Goal: Task Accomplishment & Management: Complete application form

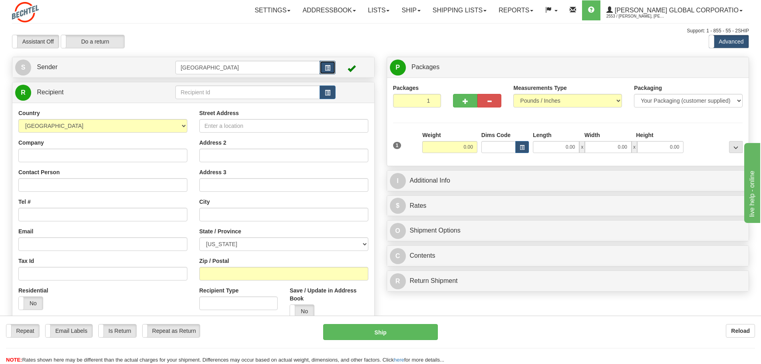
click at [324, 66] on button "button" at bounding box center [328, 68] width 16 height 14
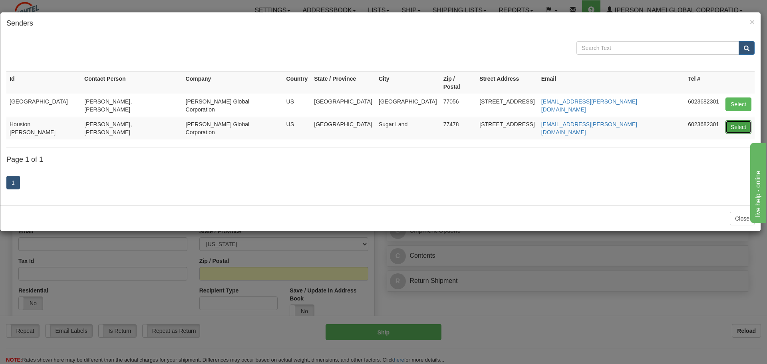
click at [742, 120] on button "Select" at bounding box center [738, 127] width 26 height 14
type input "Houston [PERSON_NAME]"
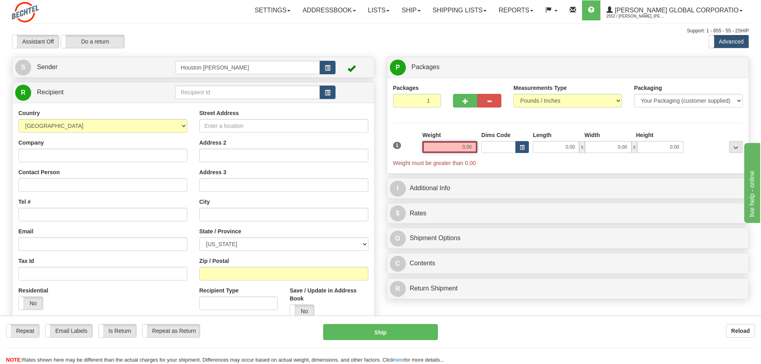
click at [450, 146] on input "0.00" at bounding box center [449, 147] width 55 height 12
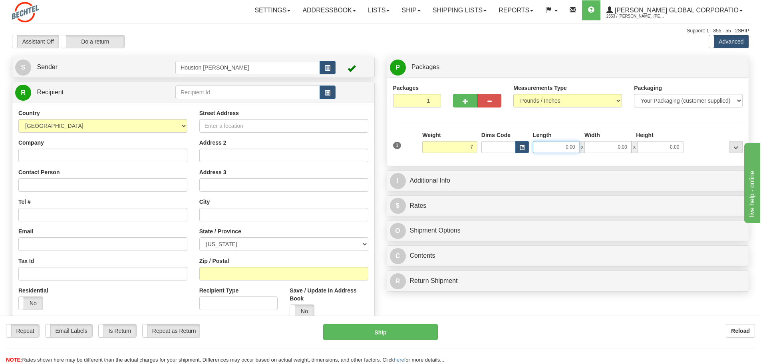
type input "7.00"
click at [560, 147] on input "0.00" at bounding box center [556, 147] width 46 height 12
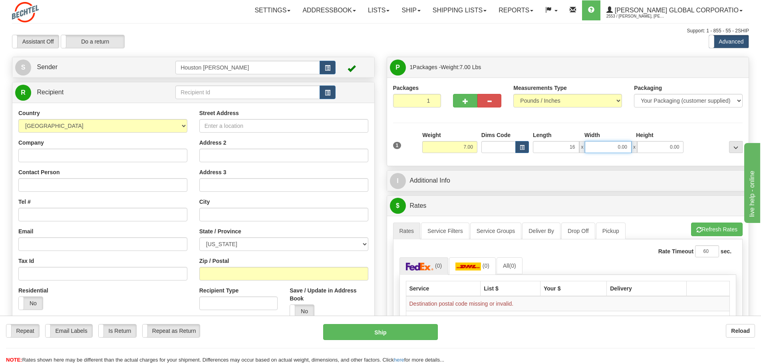
type input "16.00"
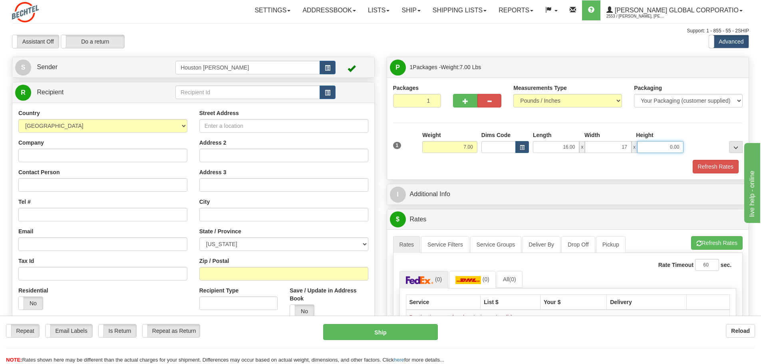
type input "17.00"
type input "5.00"
click at [325, 92] on span "button" at bounding box center [328, 92] width 6 height 5
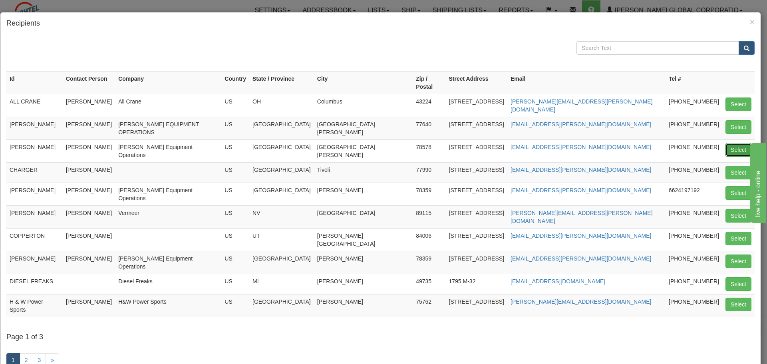
click at [728, 143] on button "Select" at bounding box center [738, 150] width 26 height 14
type input "[PERSON_NAME]"
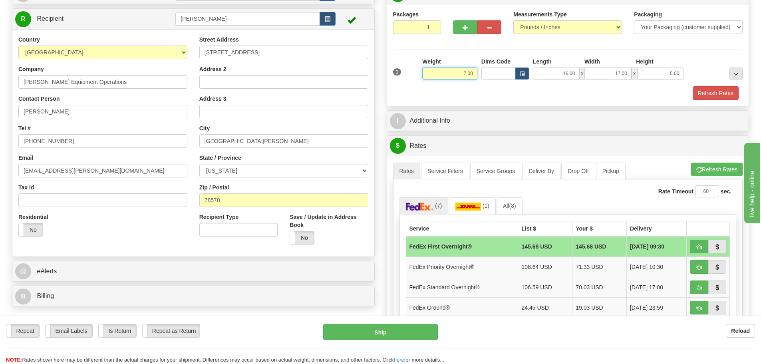
scroll to position [40, 0]
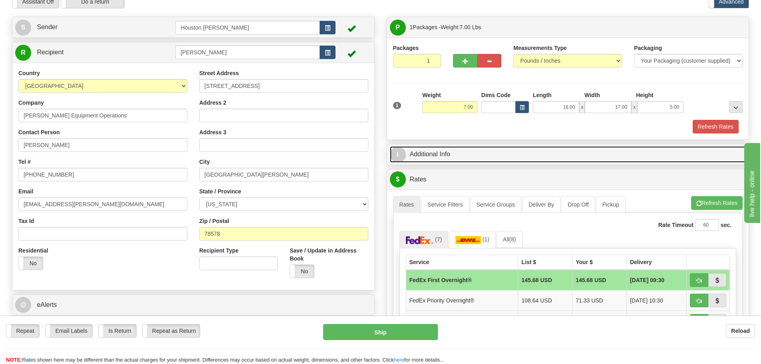
click at [452, 155] on link "I Additional Info" at bounding box center [568, 154] width 356 height 16
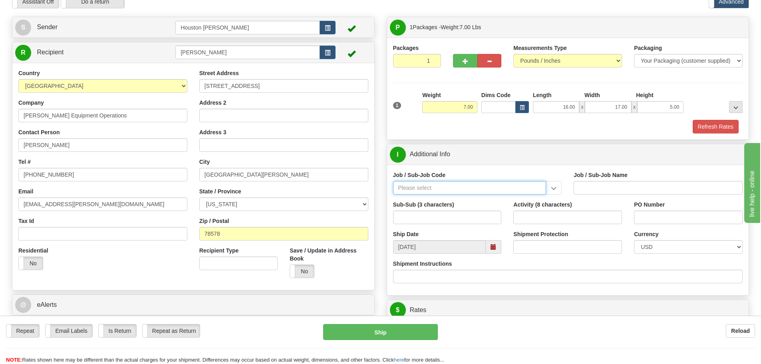
click at [470, 191] on input "Job / Sub-Job Code" at bounding box center [469, 188] width 153 height 14
click at [438, 199] on div "86711-D53" at bounding box center [467, 200] width 145 height 9
type input "86711-D53"
type input "BEO - CONSTRUCTION EQUIPMENT - [GEOGRAPHIC_DATA] (PR"
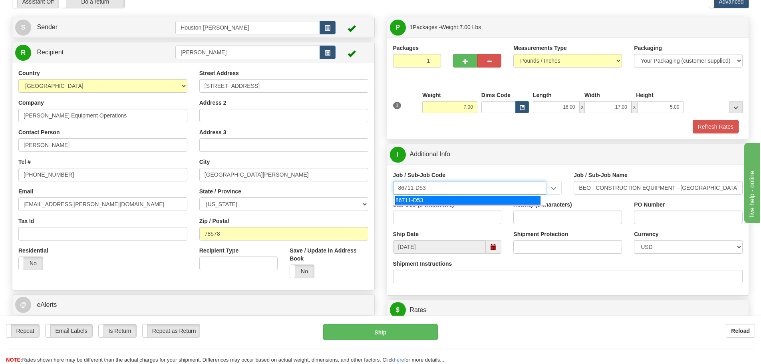
type input "86711-D53"
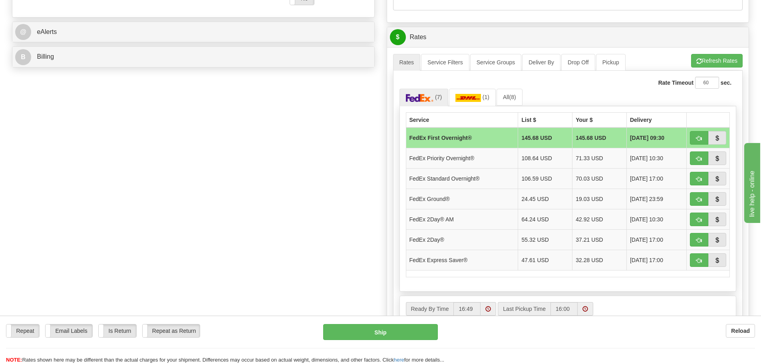
scroll to position [320, 0]
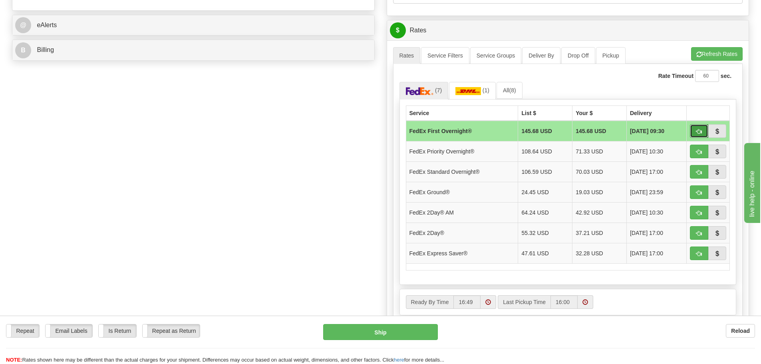
click at [700, 131] on span "button" at bounding box center [699, 131] width 6 height 5
type input "06"
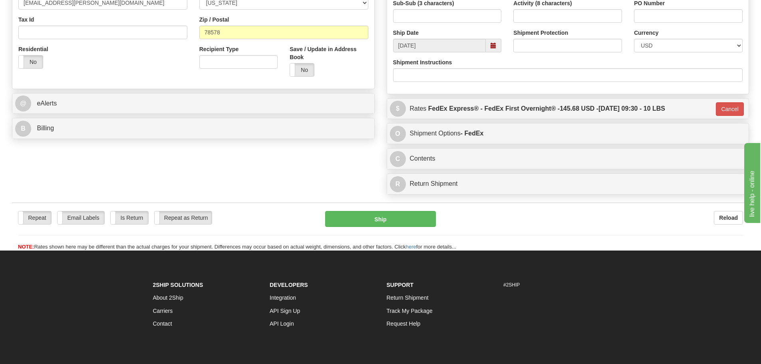
scroll to position [174, 0]
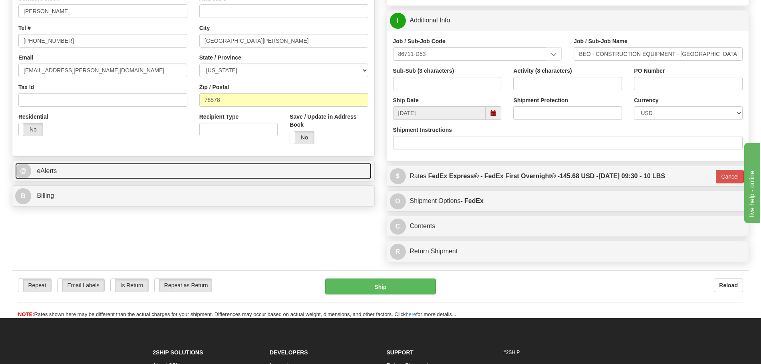
click at [47, 174] on link "@ eAlerts" at bounding box center [193, 171] width 356 height 16
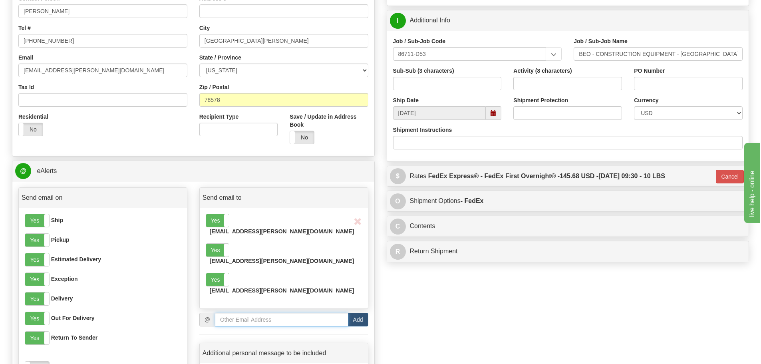
click at [240, 313] on input "email" at bounding box center [281, 320] width 133 height 14
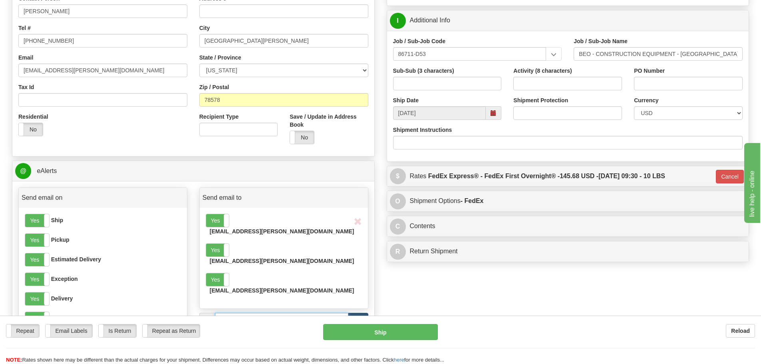
type input "[EMAIL_ADDRESS][PERSON_NAME][DOMAIN_NAME]"
click at [360, 313] on button "Add" at bounding box center [358, 320] width 20 height 14
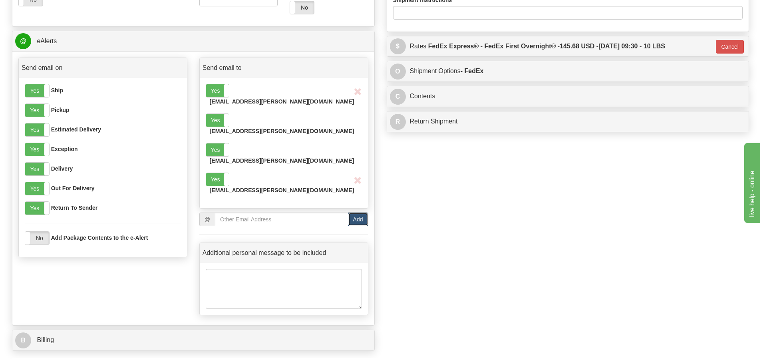
scroll to position [334, 0]
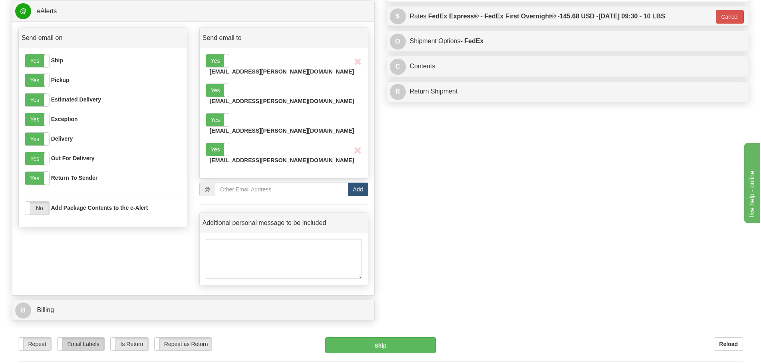
click at [81, 338] on label "Email Labels" at bounding box center [81, 344] width 47 height 13
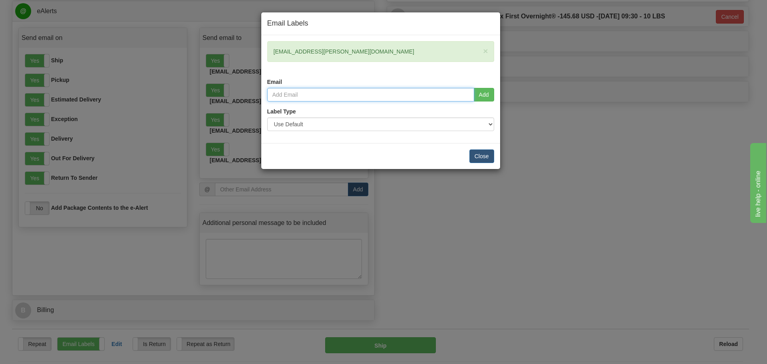
click at [304, 94] on input "email" at bounding box center [370, 95] width 207 height 14
type input "[EMAIL_ADDRESS][PERSON_NAME][DOMAIN_NAME]"
click at [478, 97] on button "Add" at bounding box center [484, 95] width 20 height 14
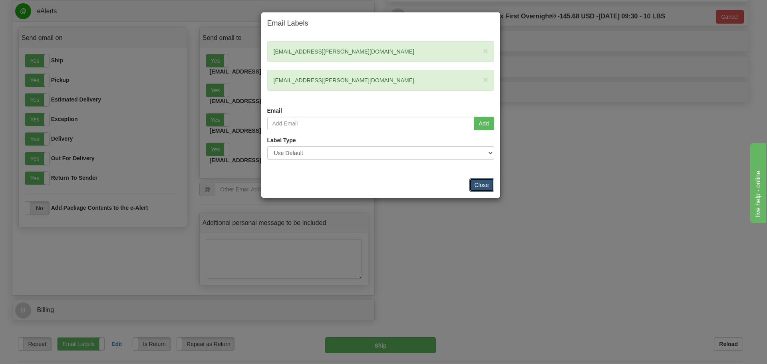
click at [485, 183] on button "Close" at bounding box center [481, 185] width 25 height 14
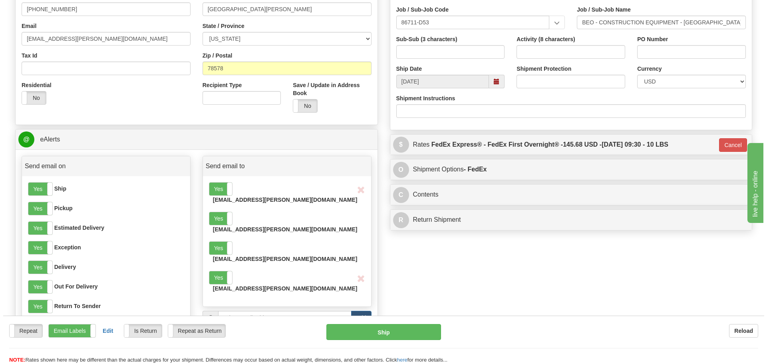
scroll to position [200, 0]
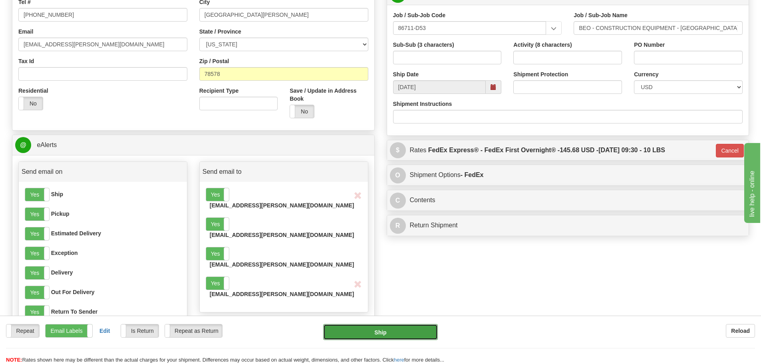
click at [379, 333] on button "Ship" at bounding box center [380, 332] width 115 height 16
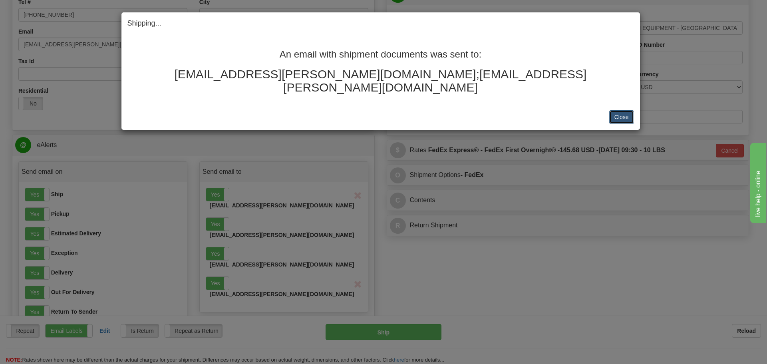
click at [615, 110] on button "Close" at bounding box center [621, 117] width 25 height 14
